Goal: Task Accomplishment & Management: Complete application form

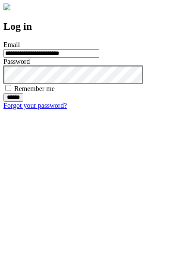
type input "**********"
click at [23, 102] on input "******" at bounding box center [13, 97] width 20 height 9
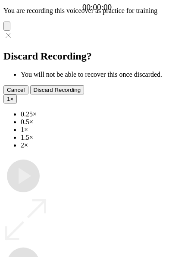
type input "**********"
